Goal: Information Seeking & Learning: Check status

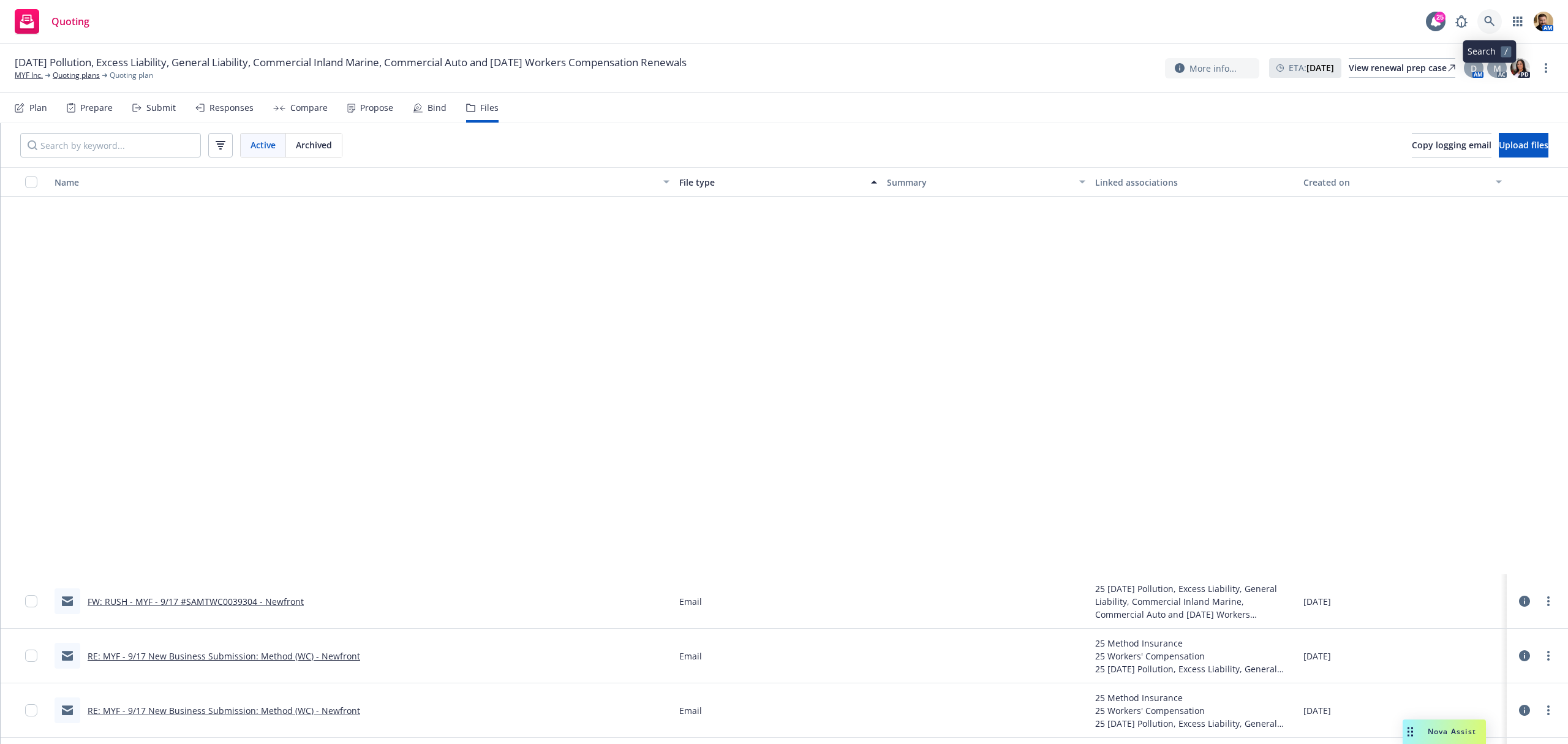
scroll to position [441, 0]
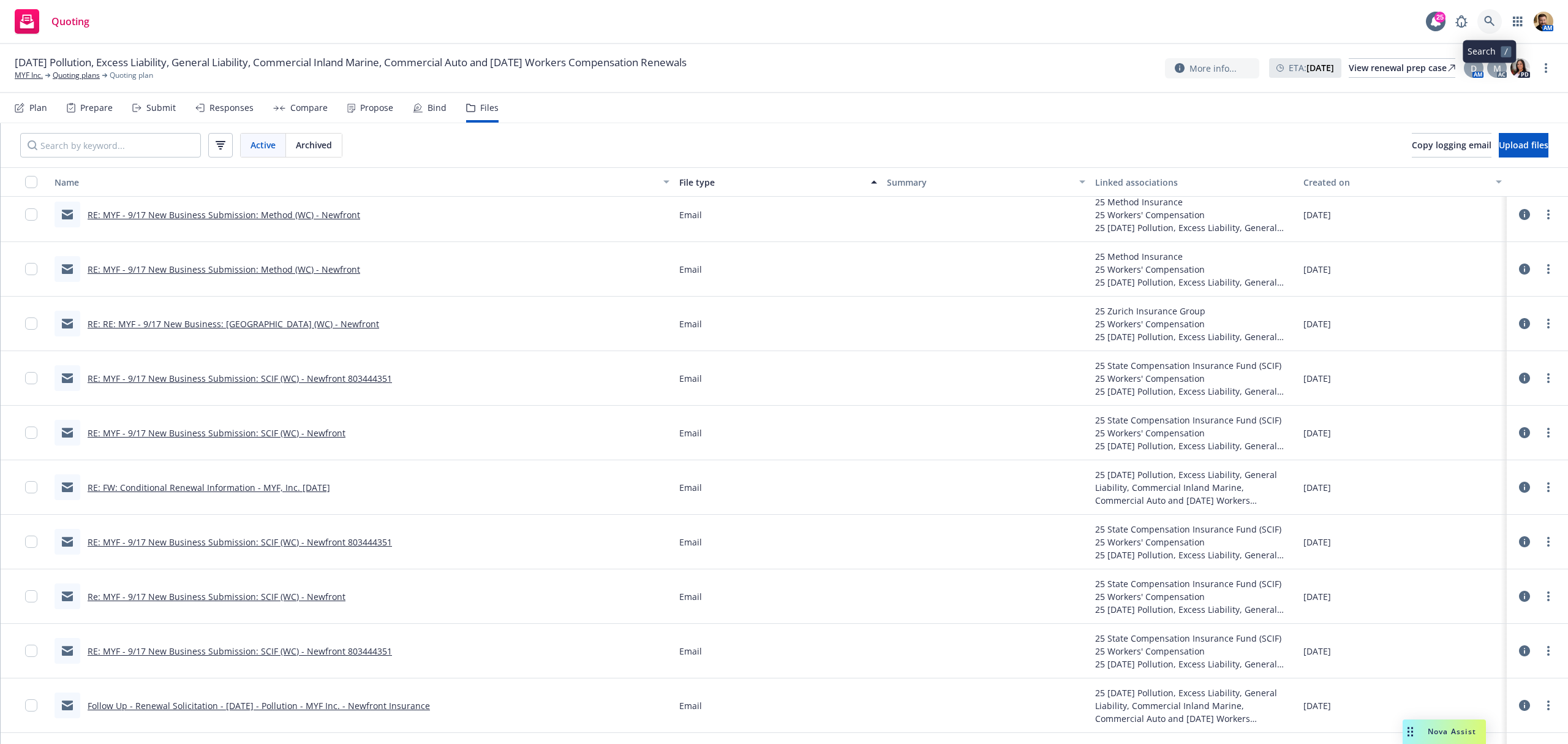
click at [1488, 23] on icon at bounding box center [1490, 21] width 11 height 11
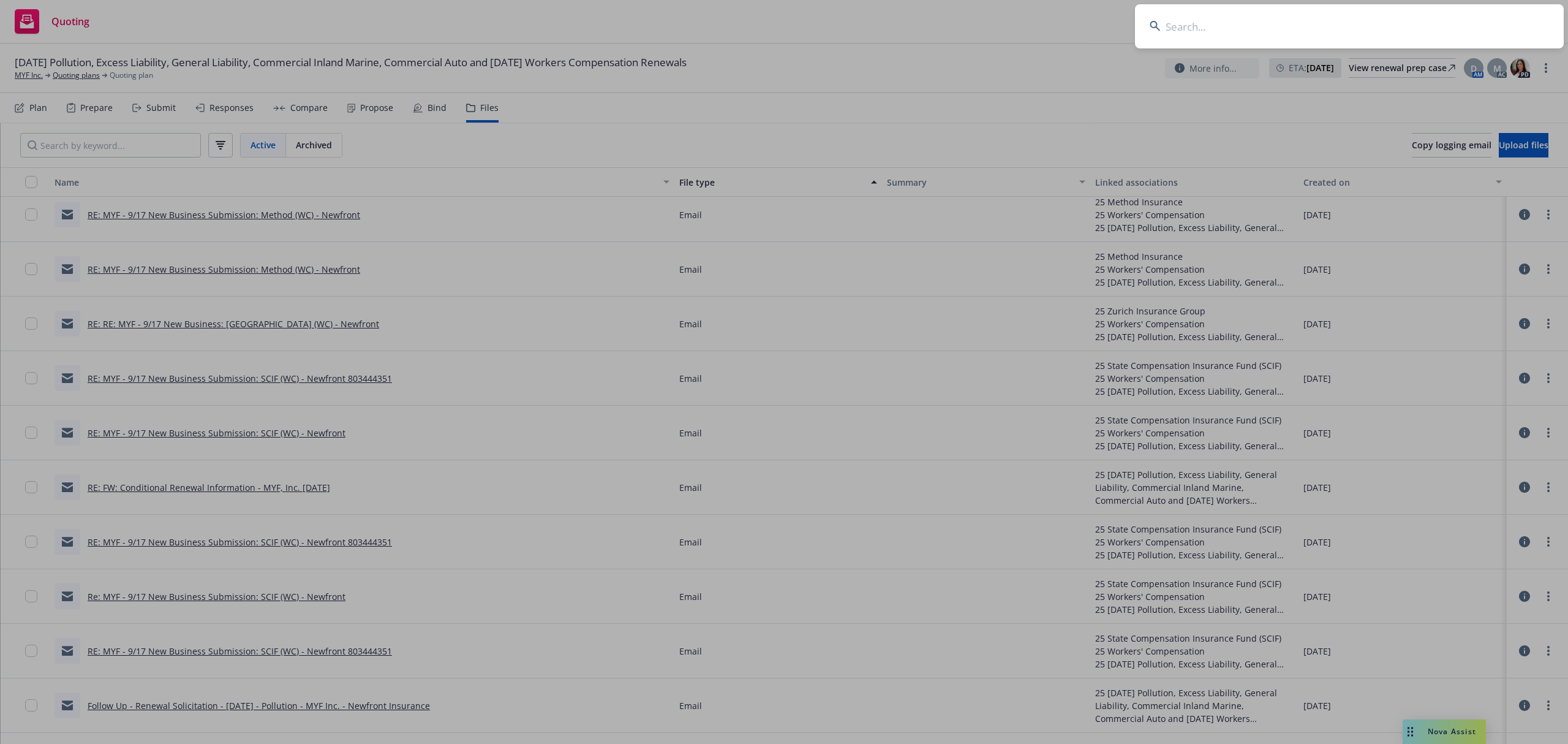
click at [1446, 39] on input at bounding box center [1349, 26] width 429 height 44
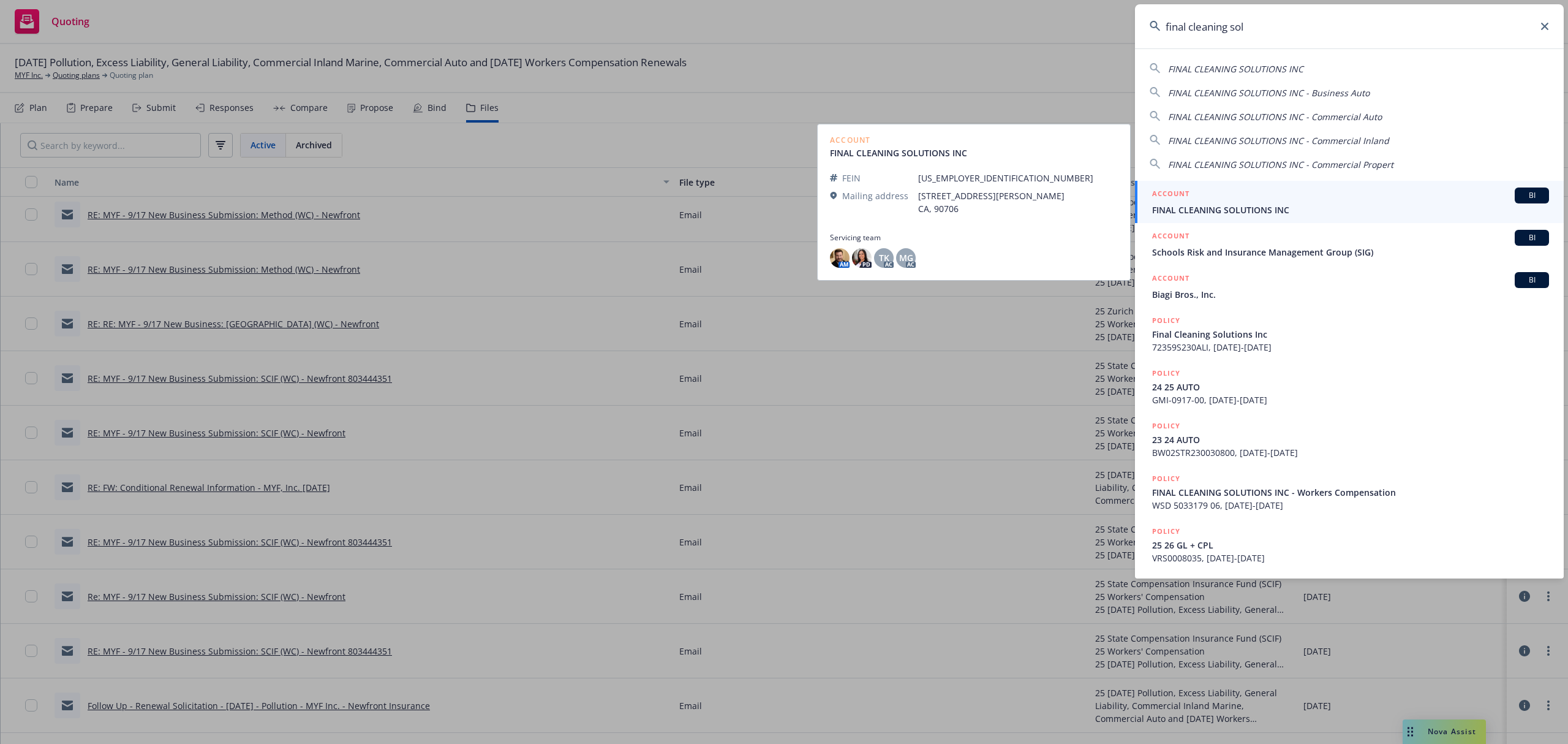
type input "final cleaning sol"
click at [1223, 206] on span "FINAL CLEANING SOLUTIONS INC" at bounding box center [1350, 209] width 397 height 13
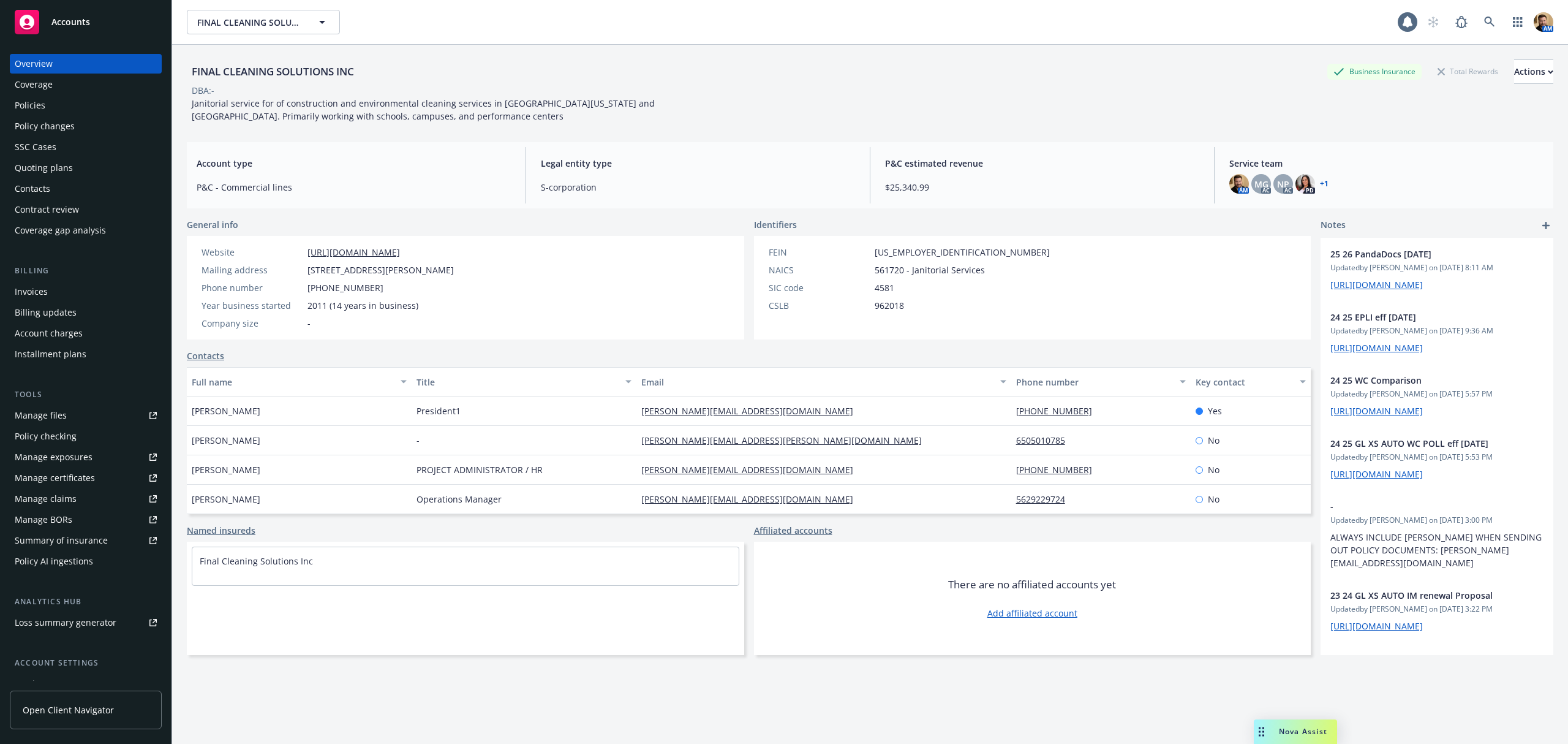
click at [32, 103] on div "Policies" at bounding box center [30, 105] width 31 height 19
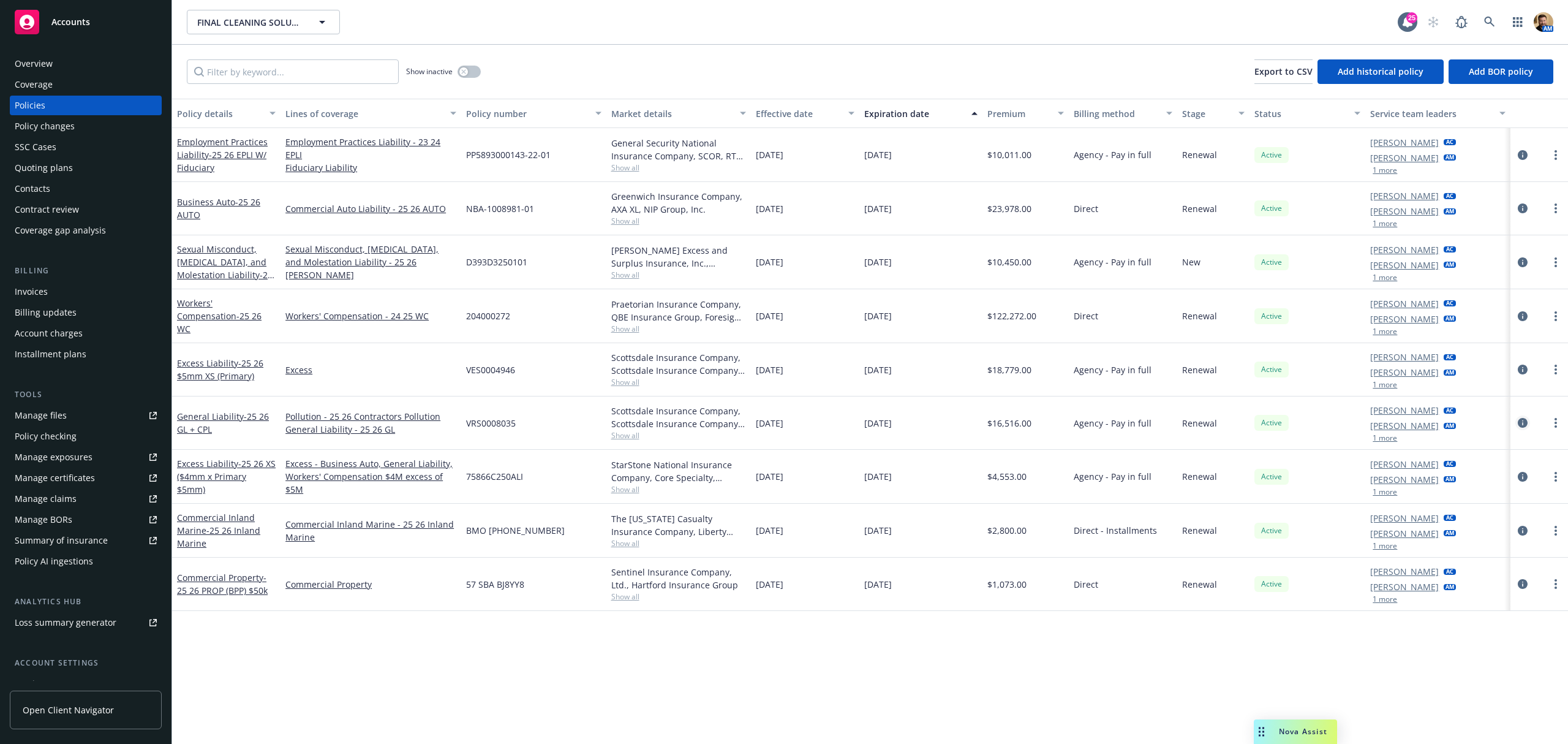
click at [1522, 425] on icon "circleInformation" at bounding box center [1523, 423] width 10 height 10
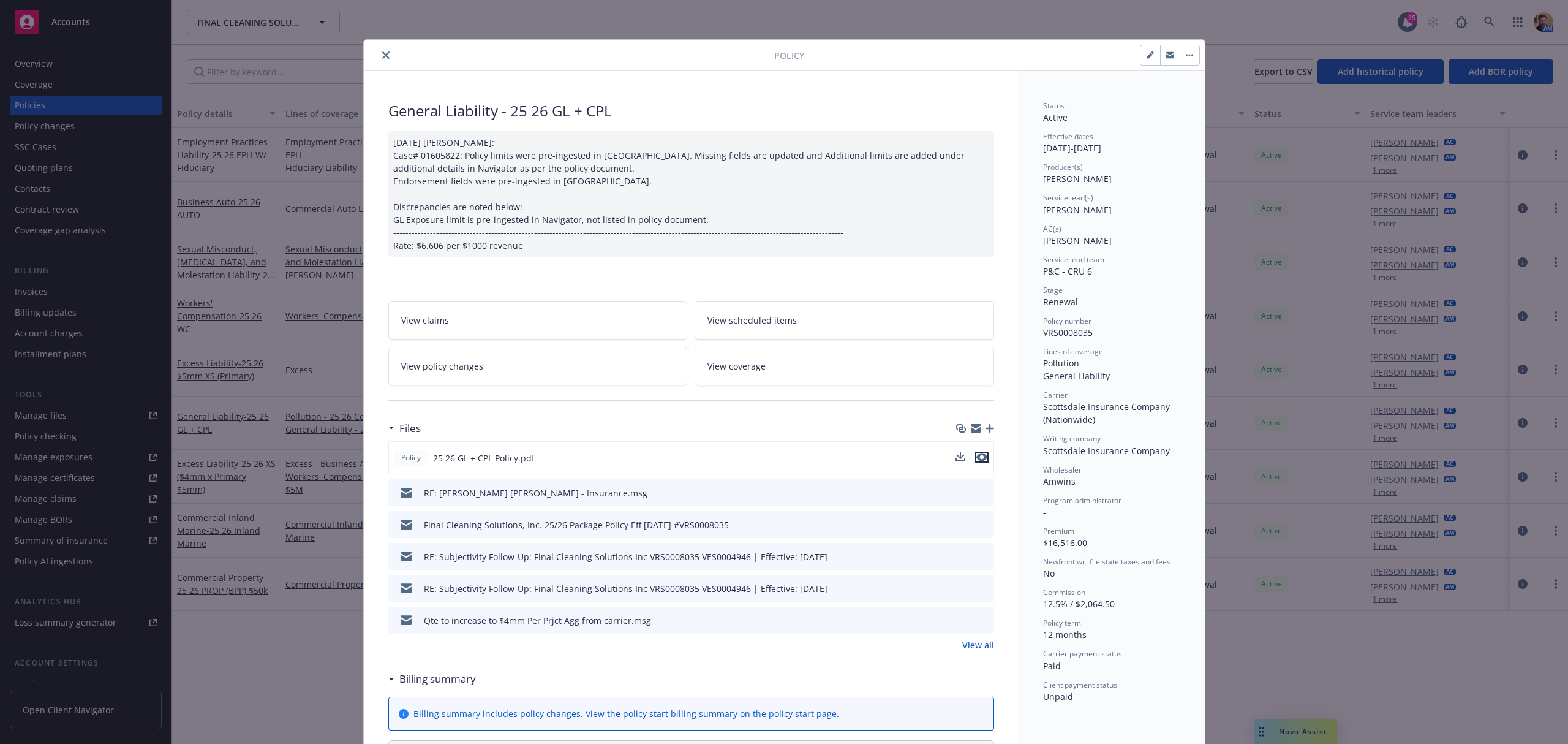
click at [977, 460] on icon "preview file" at bounding box center [982, 457] width 11 height 9
